Goal: Check status: Check status

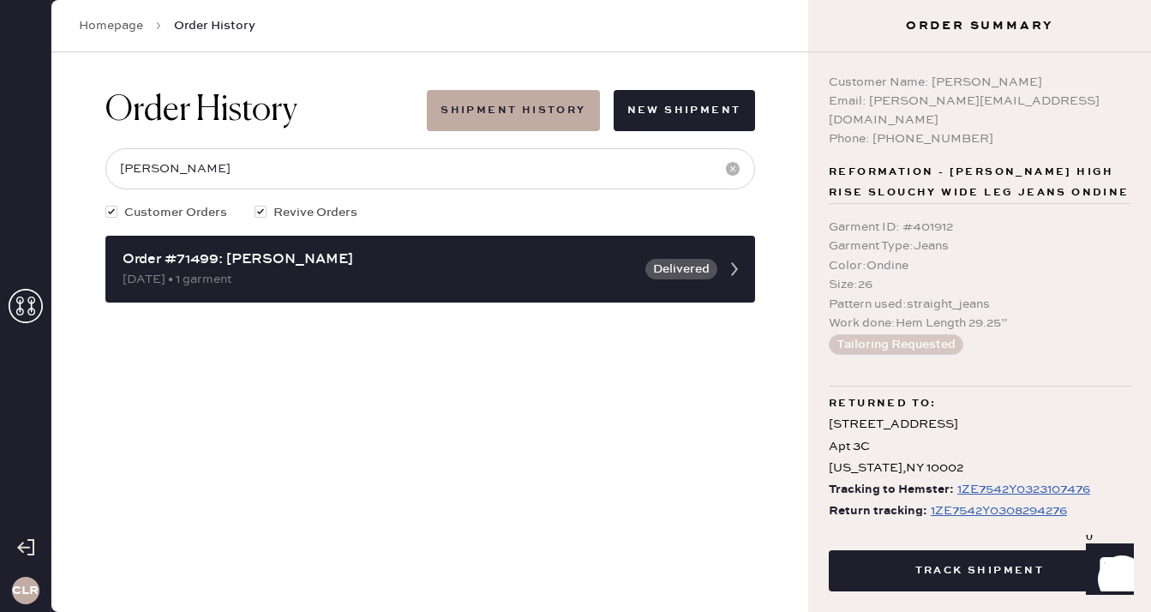
click at [28, 301] on use at bounding box center [26, 306] width 34 height 34
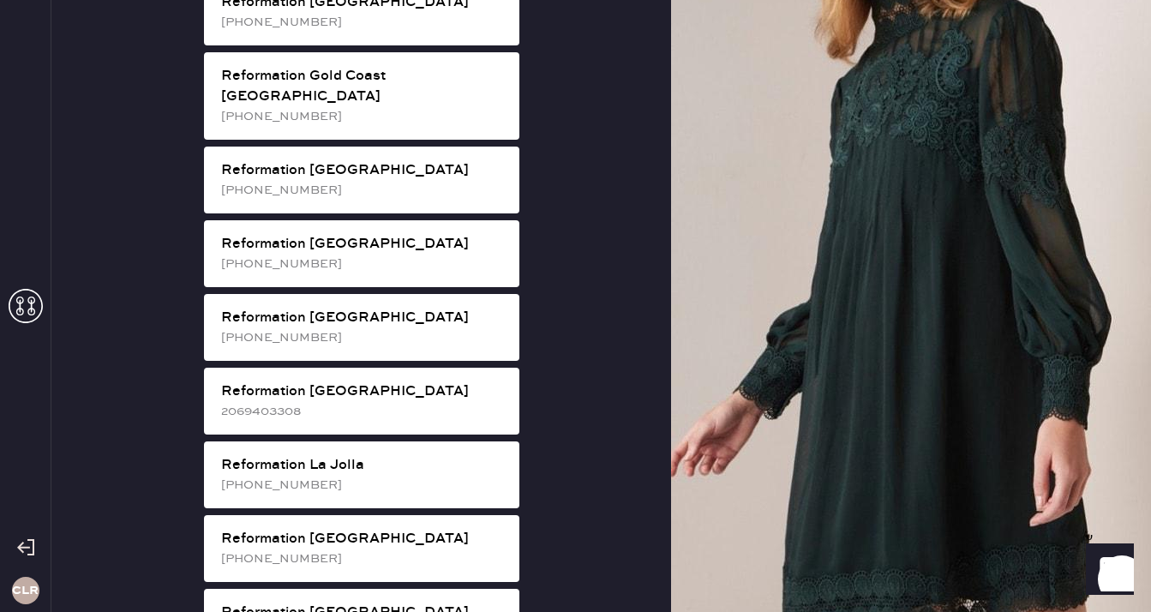
scroll to position [1364, 0]
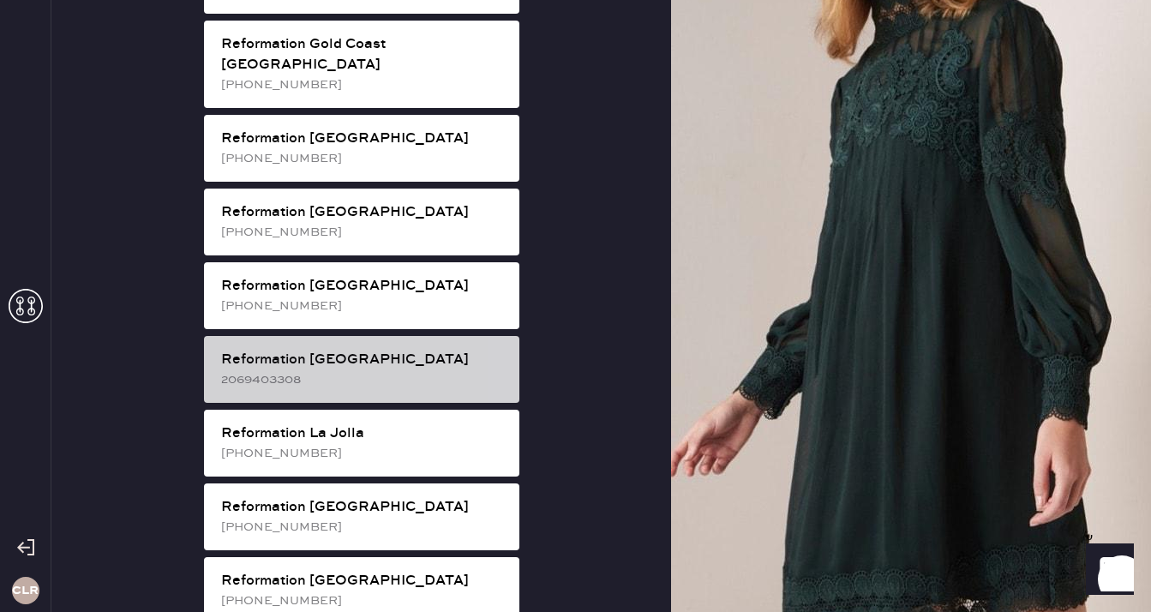
click at [375, 370] on div "2069403308" at bounding box center [363, 379] width 285 height 19
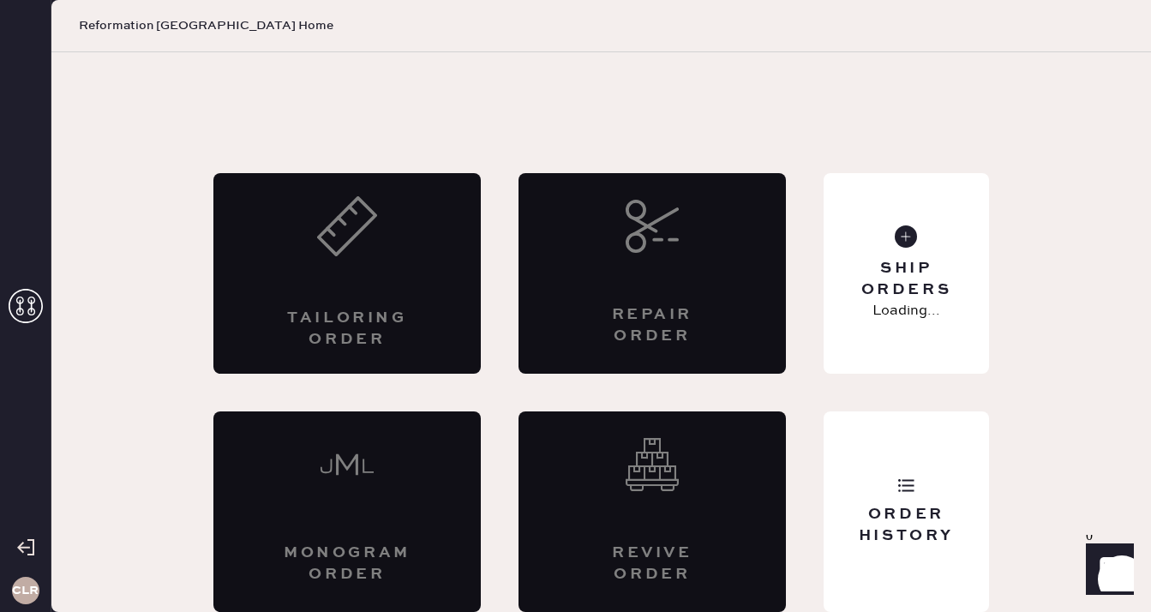
scroll to position [9, 0]
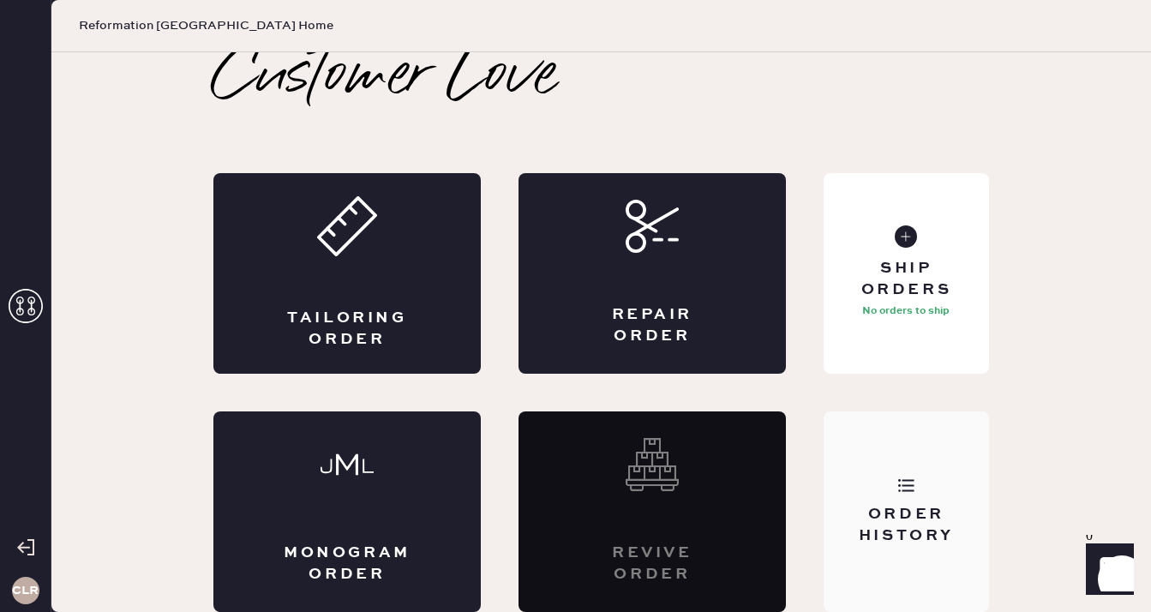
click at [929, 495] on div "Order History" at bounding box center [906, 511] width 165 height 201
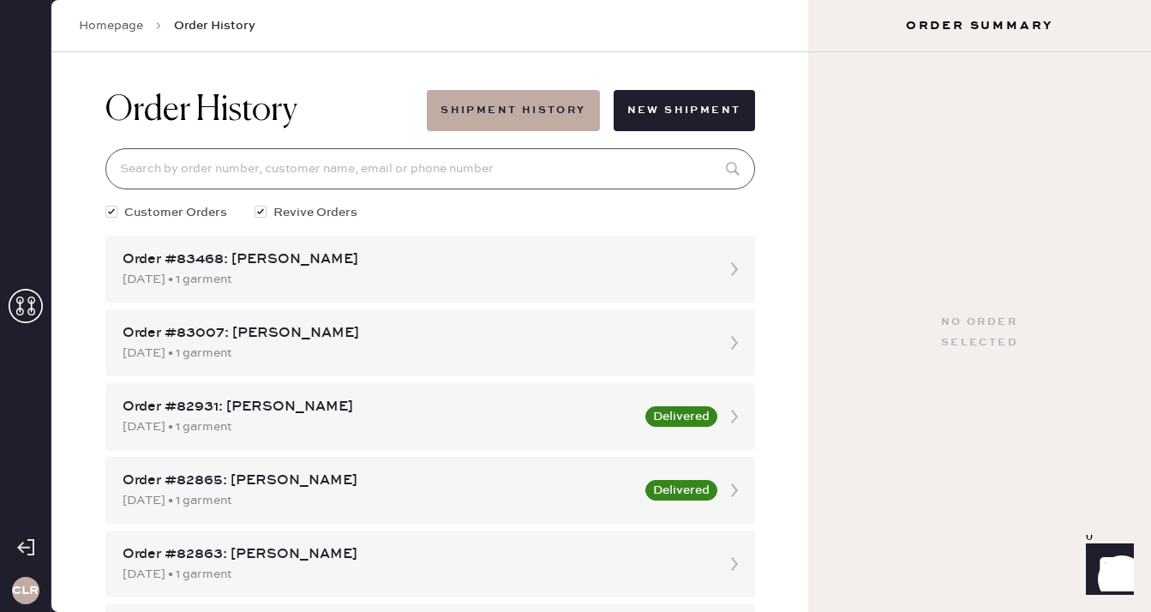
click at [431, 177] on input at bounding box center [430, 168] width 650 height 41
paste input "[EMAIL_ADDRESS][DOMAIN_NAME]"
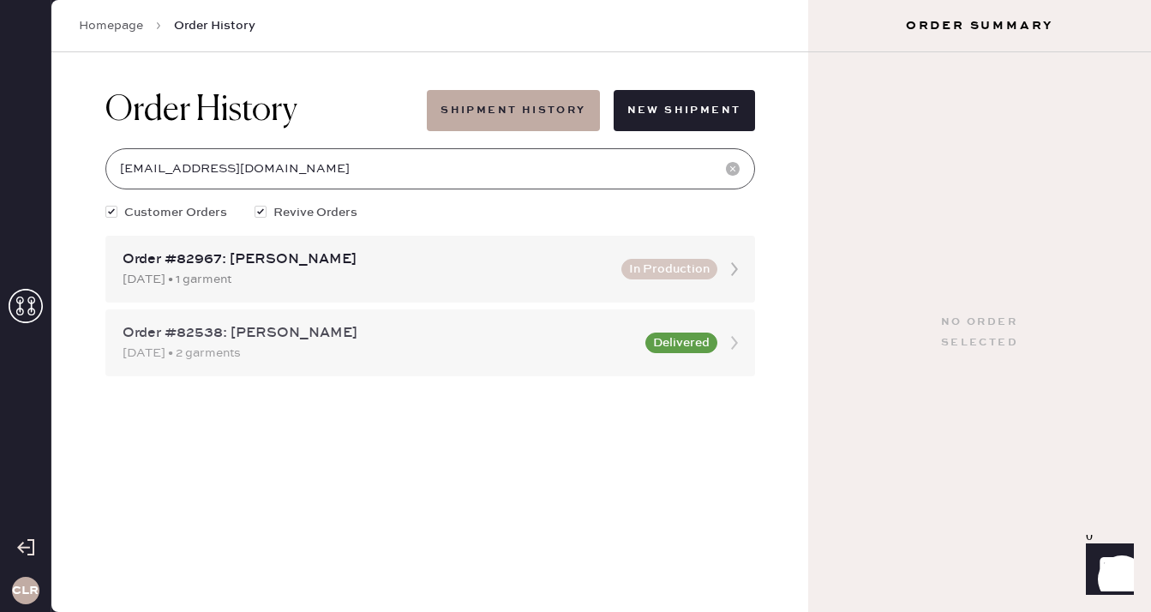
type input "[EMAIL_ADDRESS][DOMAIN_NAME]"
click at [327, 352] on div "[DATE] • 2 garments" at bounding box center [379, 353] width 513 height 19
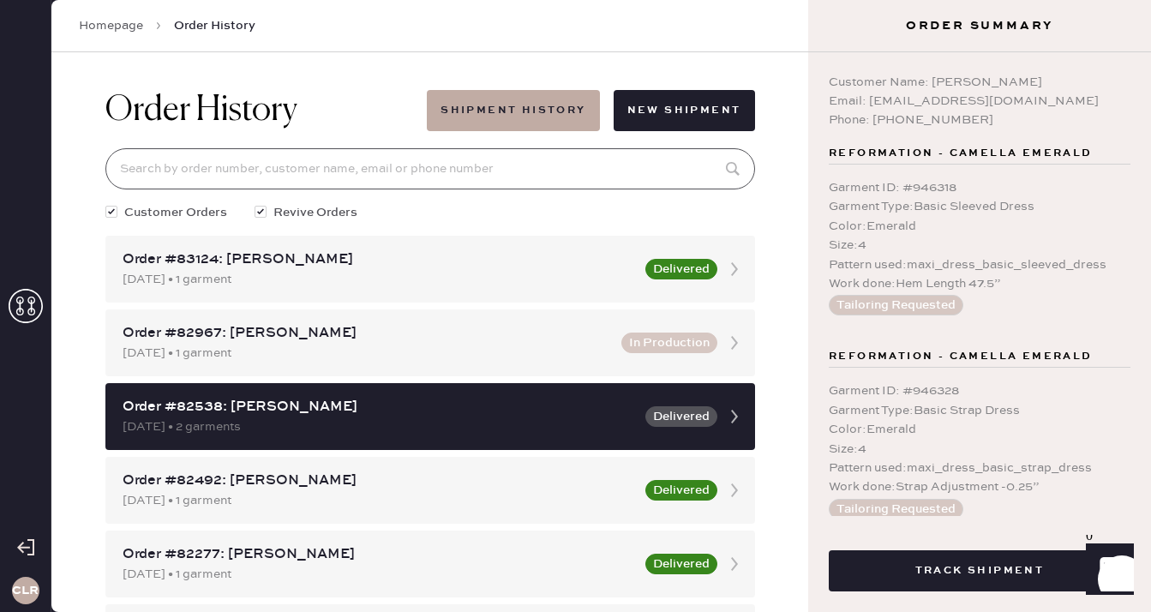
click at [333, 170] on input at bounding box center [430, 168] width 650 height 41
click at [314, 171] on input at bounding box center [430, 168] width 650 height 41
paste input "[EMAIL_ADDRESS][DOMAIN_NAME]"
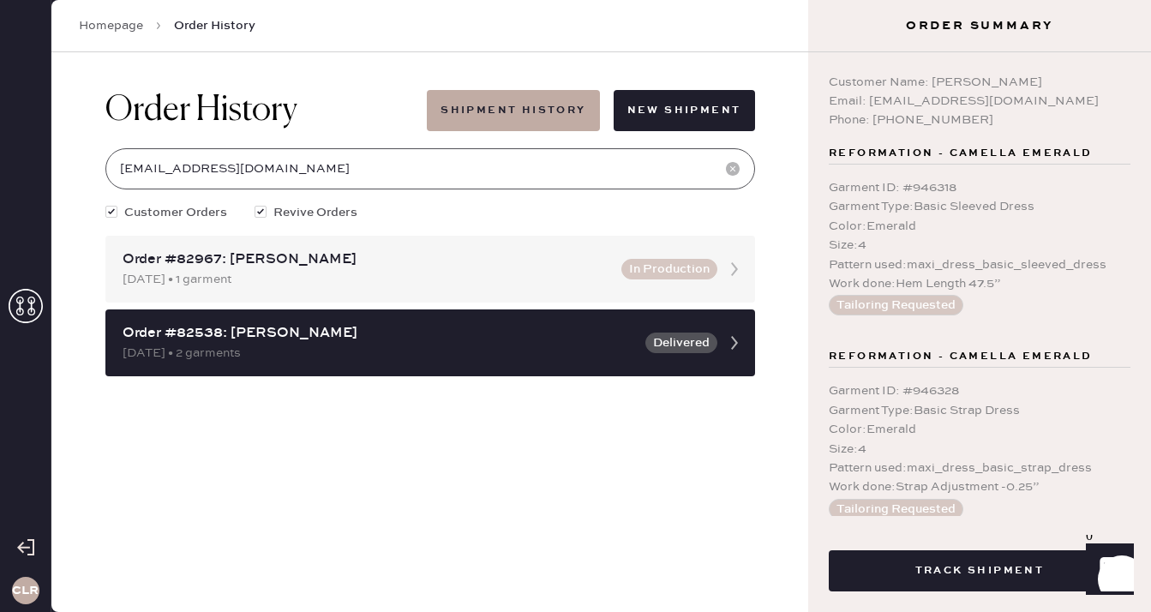
scroll to position [198, 0]
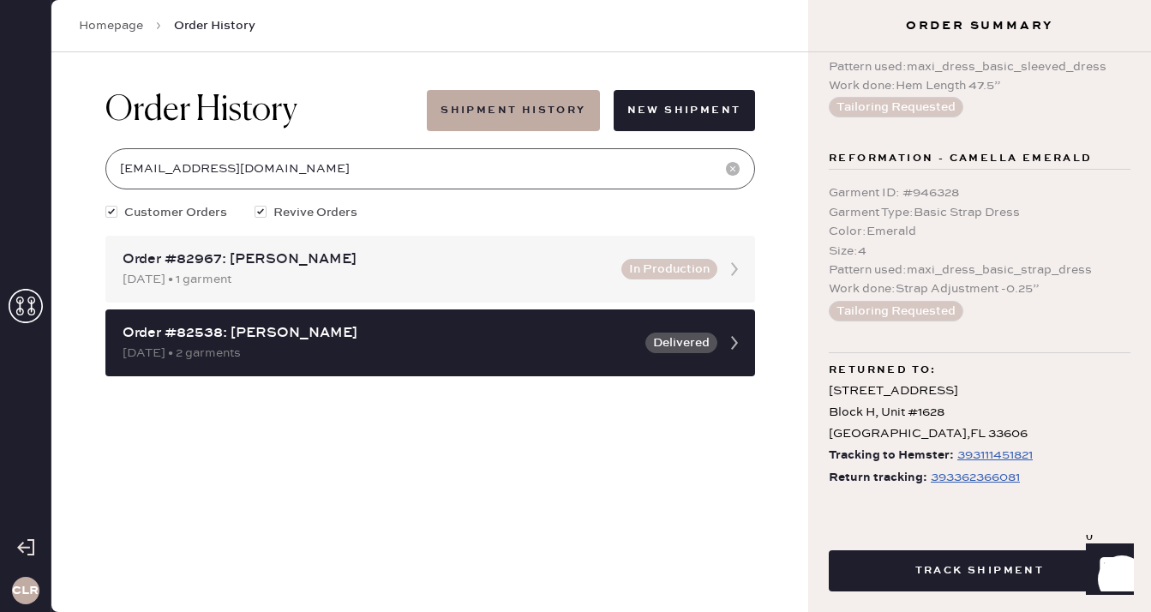
type input "[EMAIL_ADDRESS][DOMAIN_NAME]"
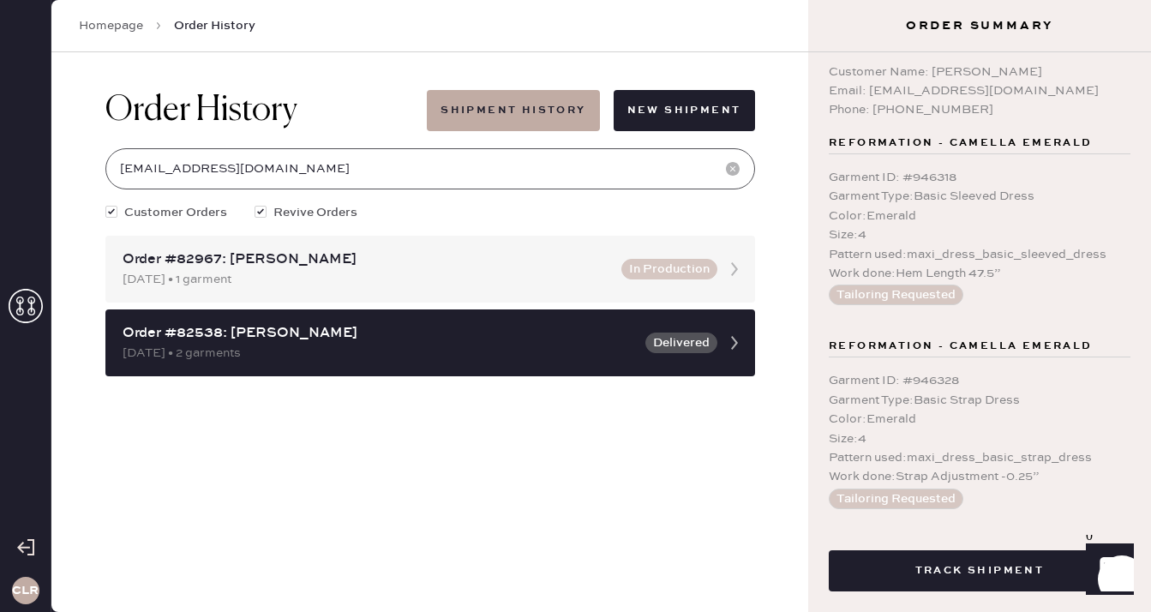
scroll to position [0, 0]
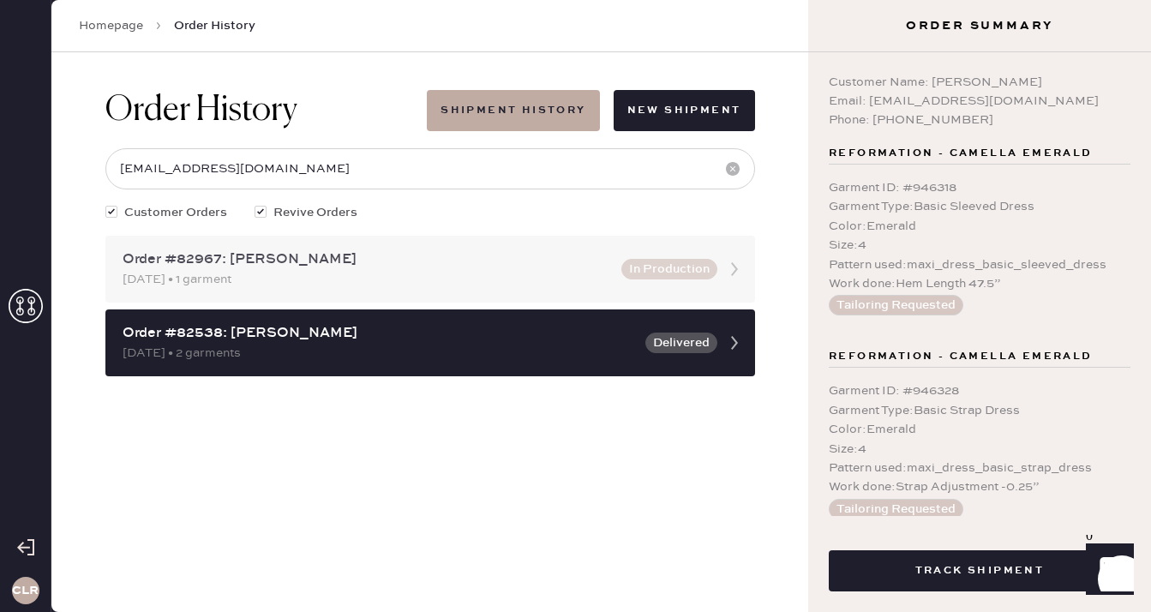
click at [399, 270] on div "[DATE] • 1 garment" at bounding box center [367, 279] width 489 height 19
